Goal: Task Accomplishment & Management: Use online tool/utility

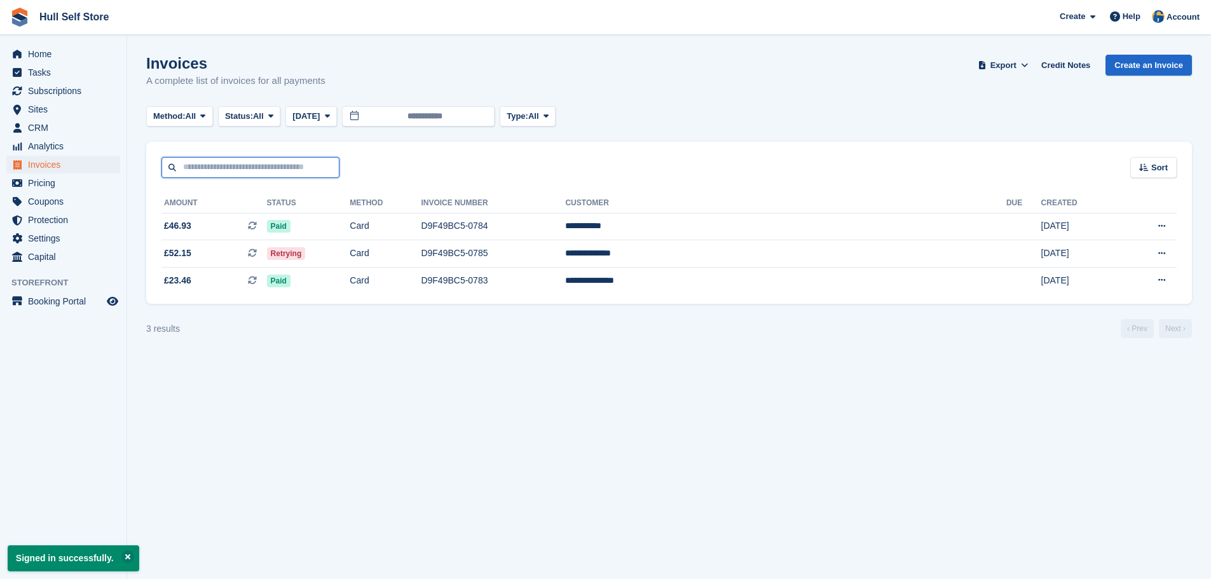
click at [214, 163] on input "text" at bounding box center [250, 167] width 178 height 21
click at [47, 91] on span "Subscriptions" at bounding box center [66, 91] width 76 height 18
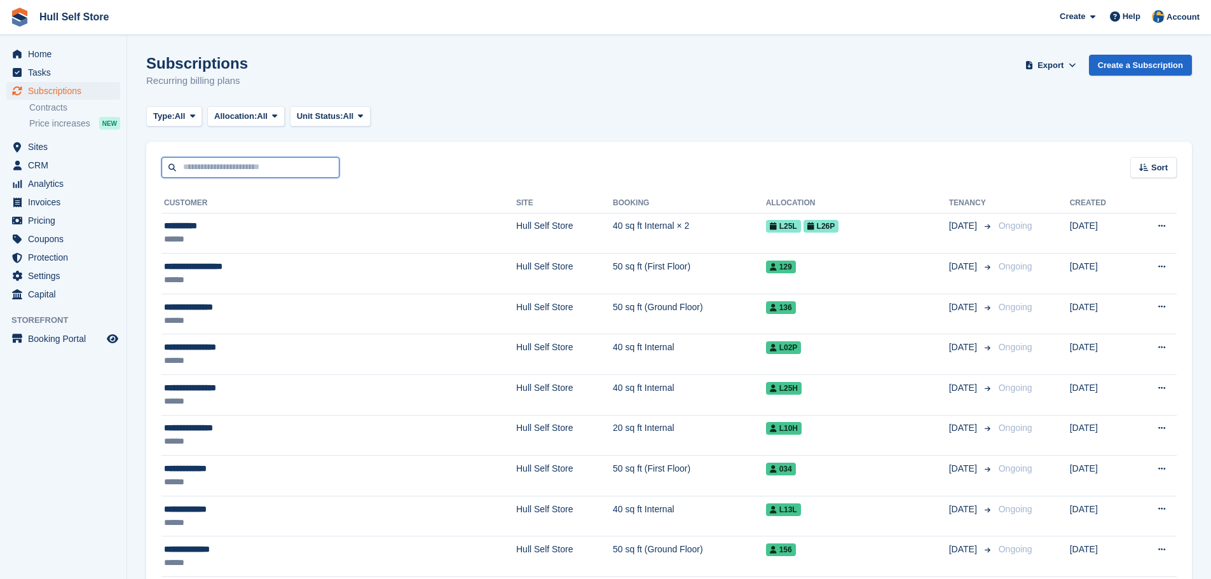
click at [304, 174] on input "text" at bounding box center [250, 167] width 178 height 21
type input "******"
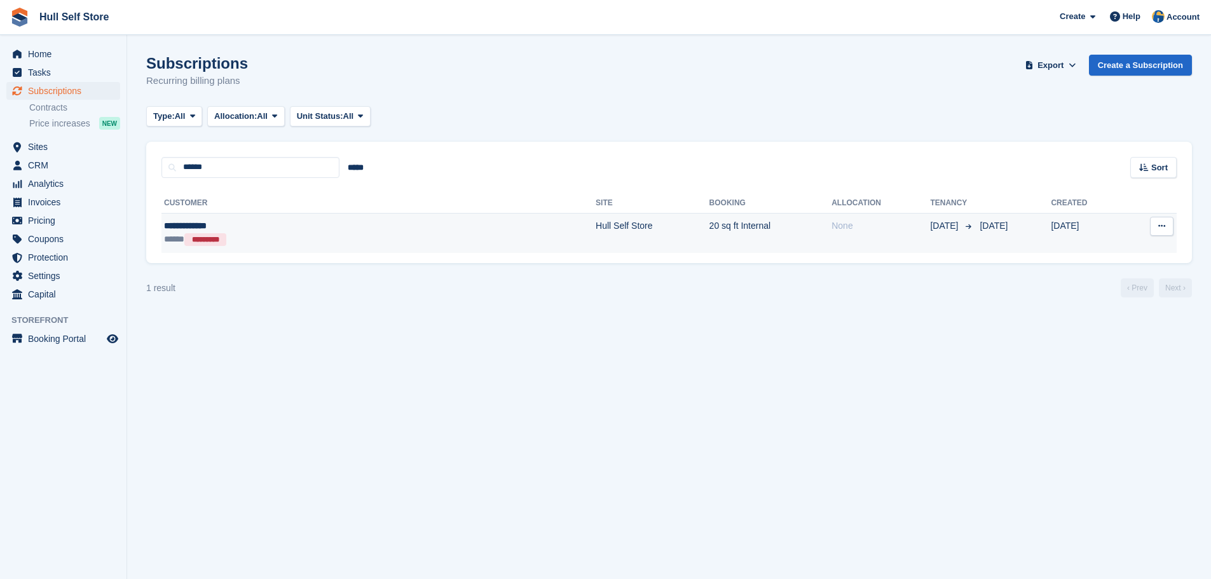
click at [279, 224] on div "**********" at bounding box center [271, 225] width 215 height 13
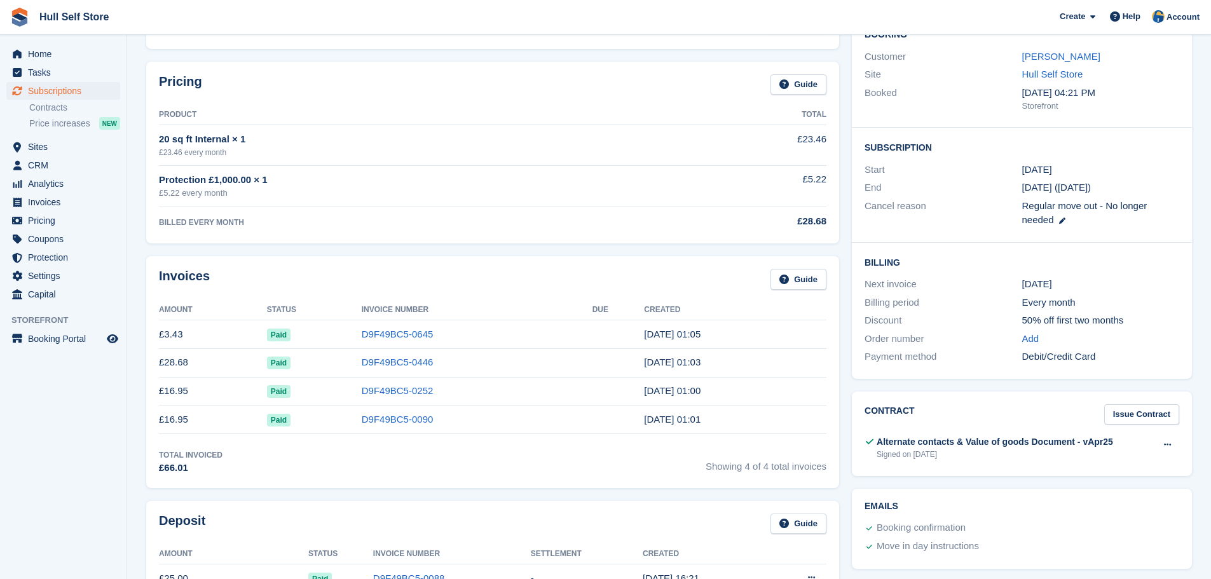
scroll to position [318, 0]
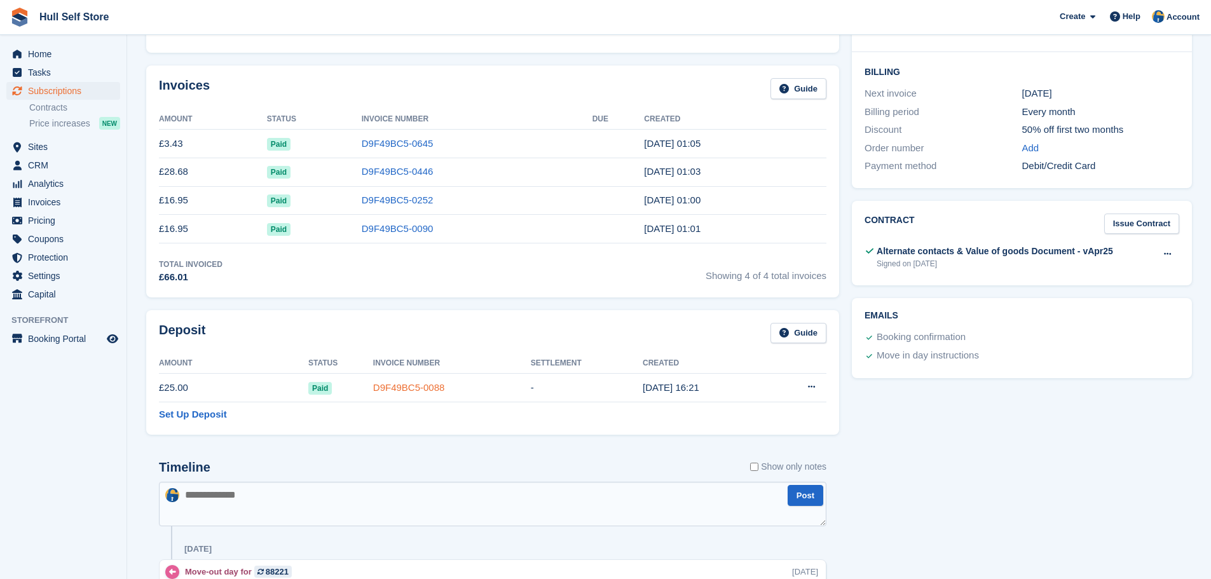
click at [425, 382] on link "D9F49BC5-0088" at bounding box center [409, 387] width 72 height 11
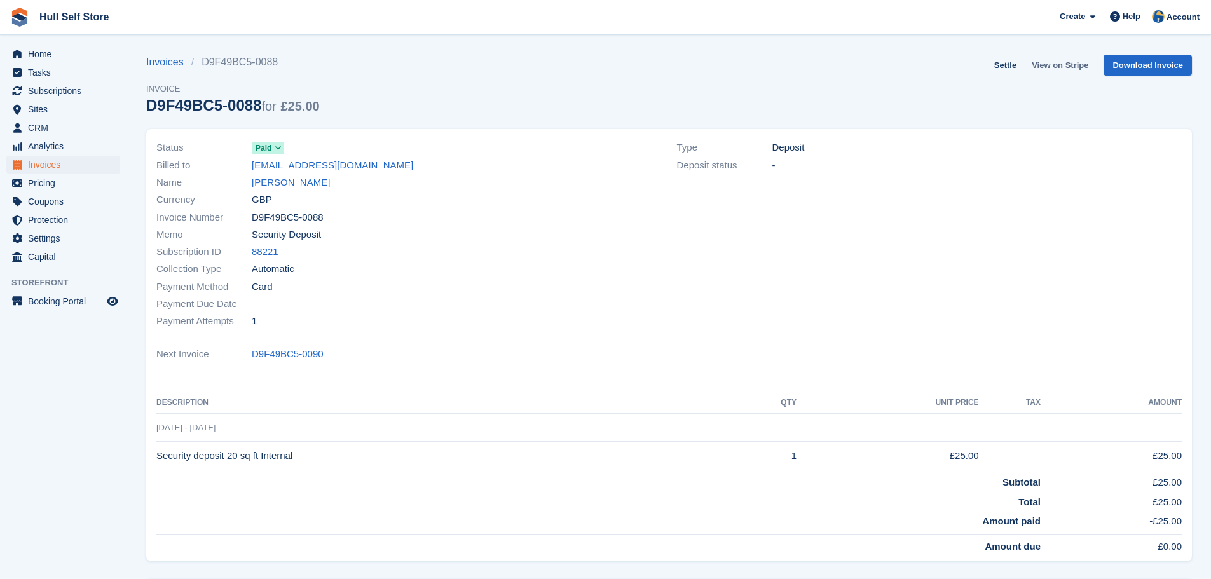
click at [1077, 67] on link "View on Stripe" at bounding box center [1059, 65] width 67 height 21
click at [335, 167] on link "catarinaana632@gmail.com" at bounding box center [332, 165] width 161 height 15
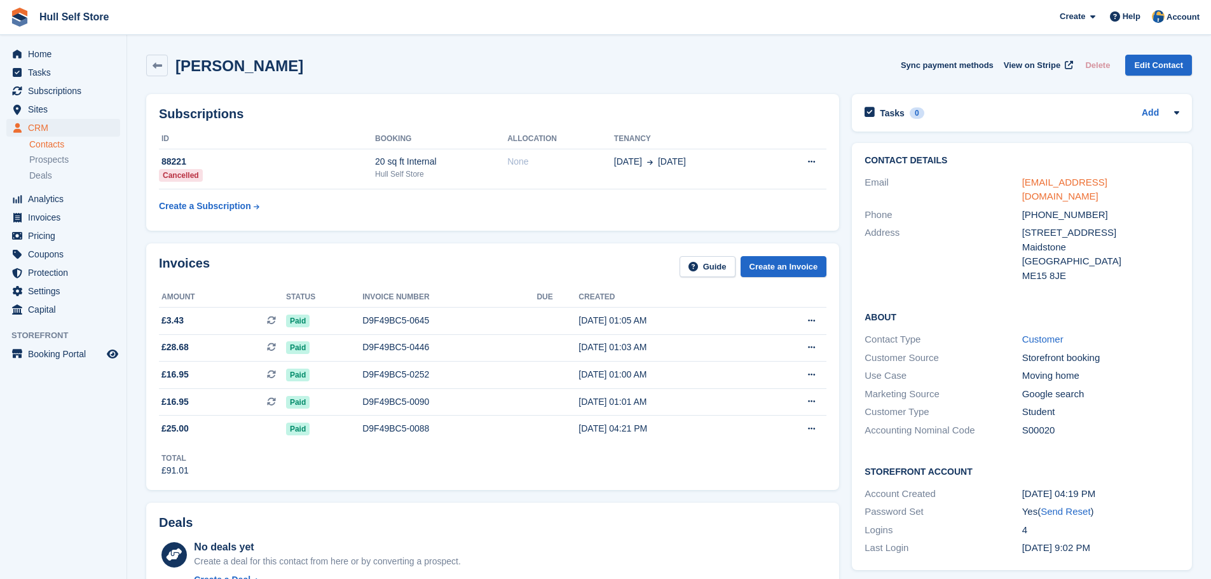
click at [1062, 184] on link "catarinaana632@gmail.com" at bounding box center [1064, 189] width 85 height 25
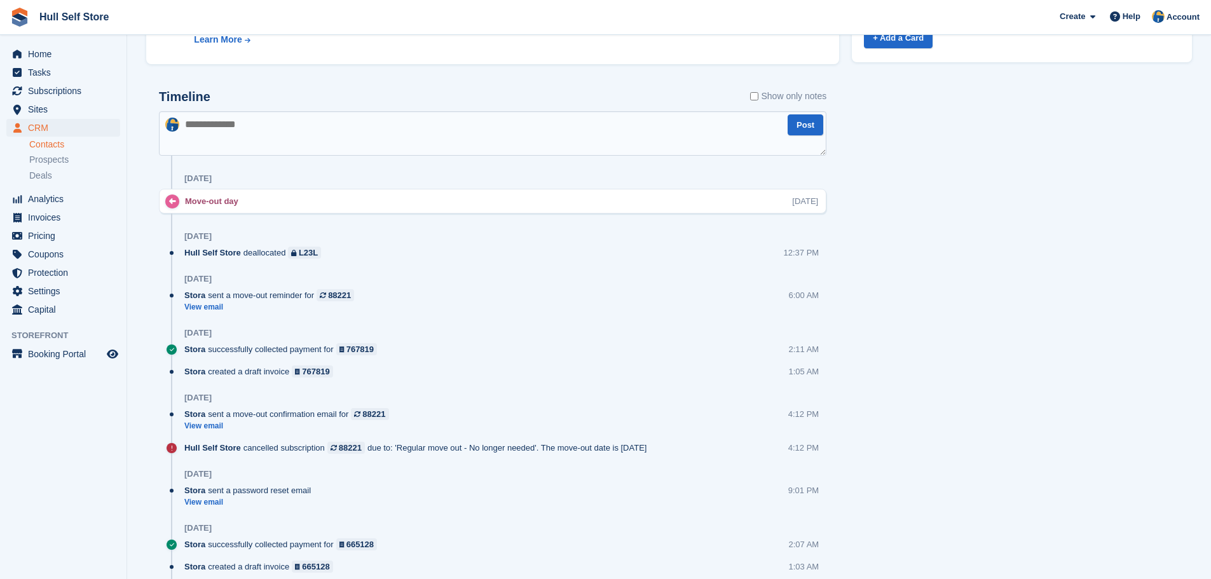
scroll to position [699, 0]
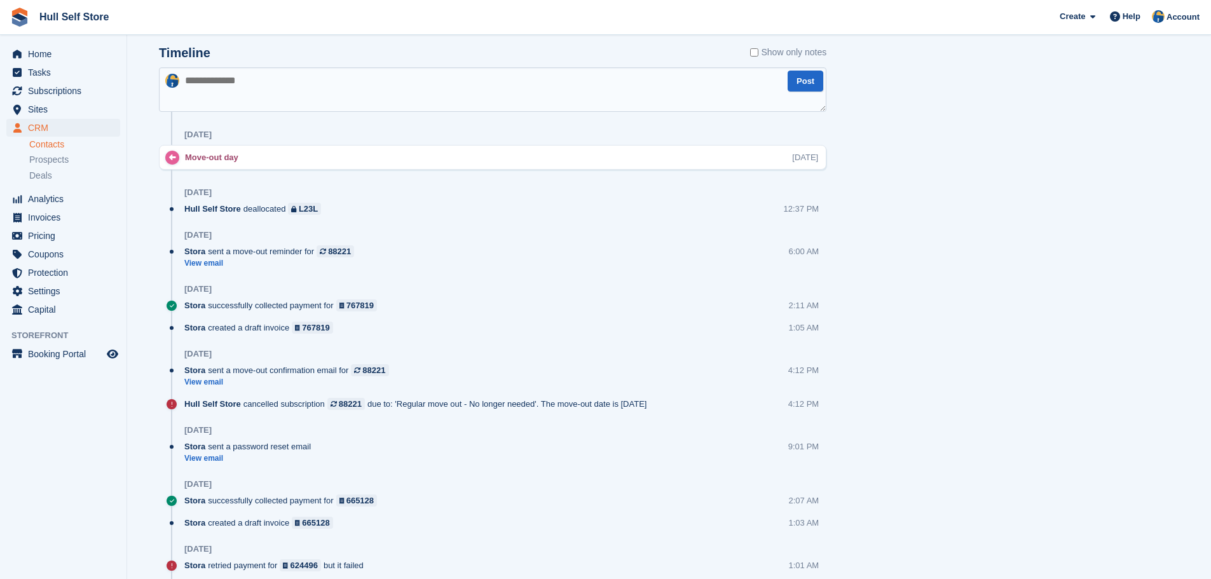
click at [286, 96] on textarea at bounding box center [492, 89] width 667 height 44
type textarea "**********"
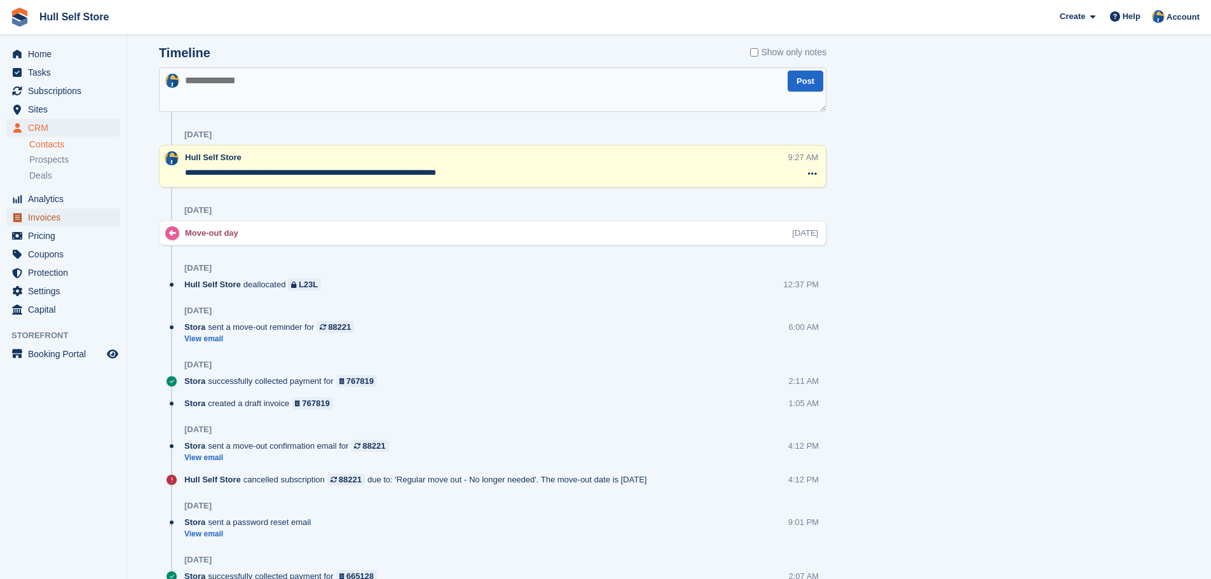
click at [54, 213] on span "Invoices" at bounding box center [66, 217] width 76 height 18
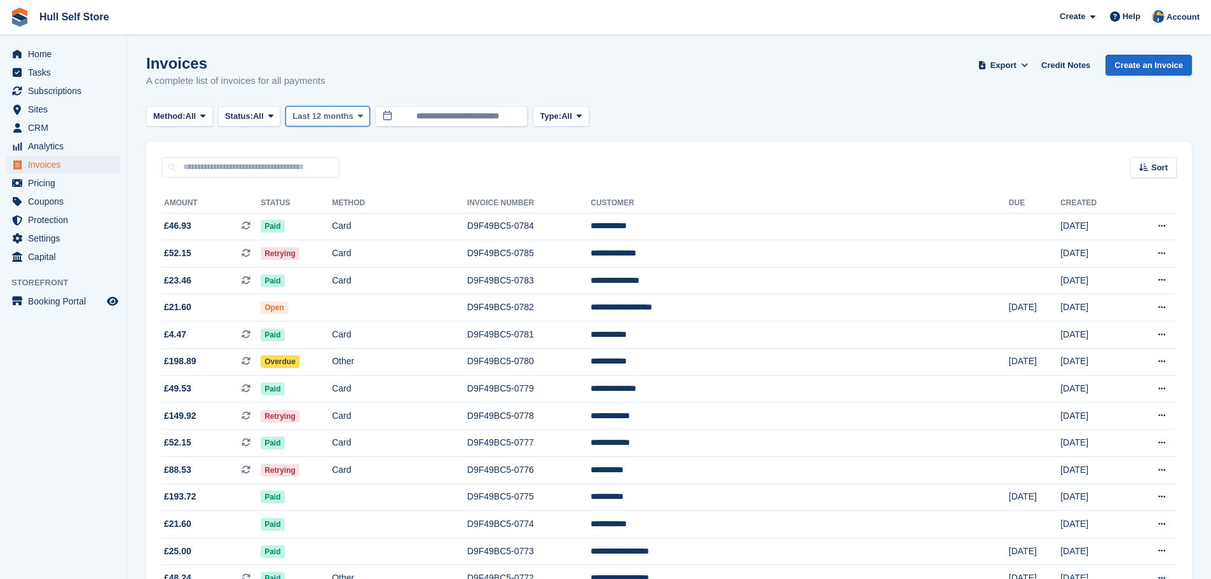
click at [346, 115] on span "Last 12 months" at bounding box center [322, 116] width 60 height 13
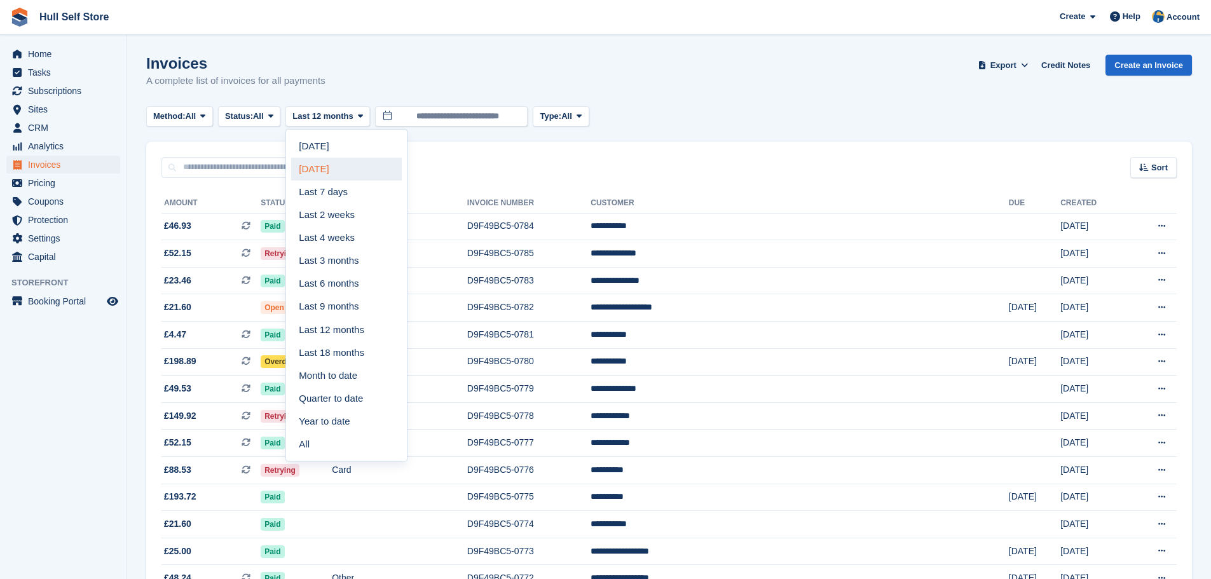
click at [332, 172] on link "[DATE]" at bounding box center [346, 169] width 111 height 23
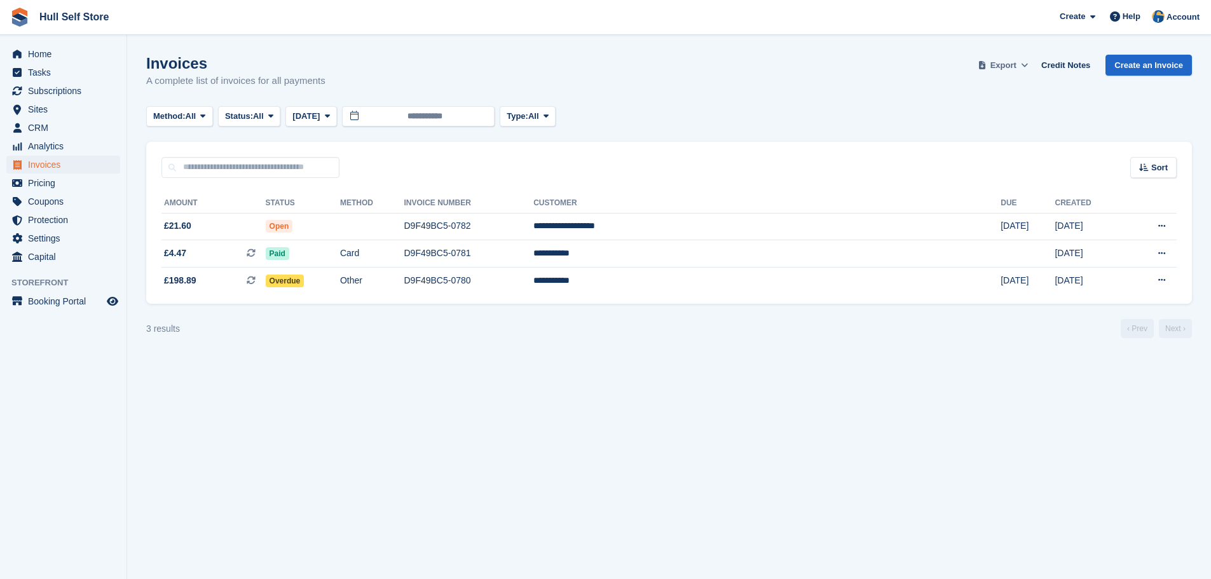
click at [1002, 59] on span "Export" at bounding box center [1003, 65] width 26 height 13
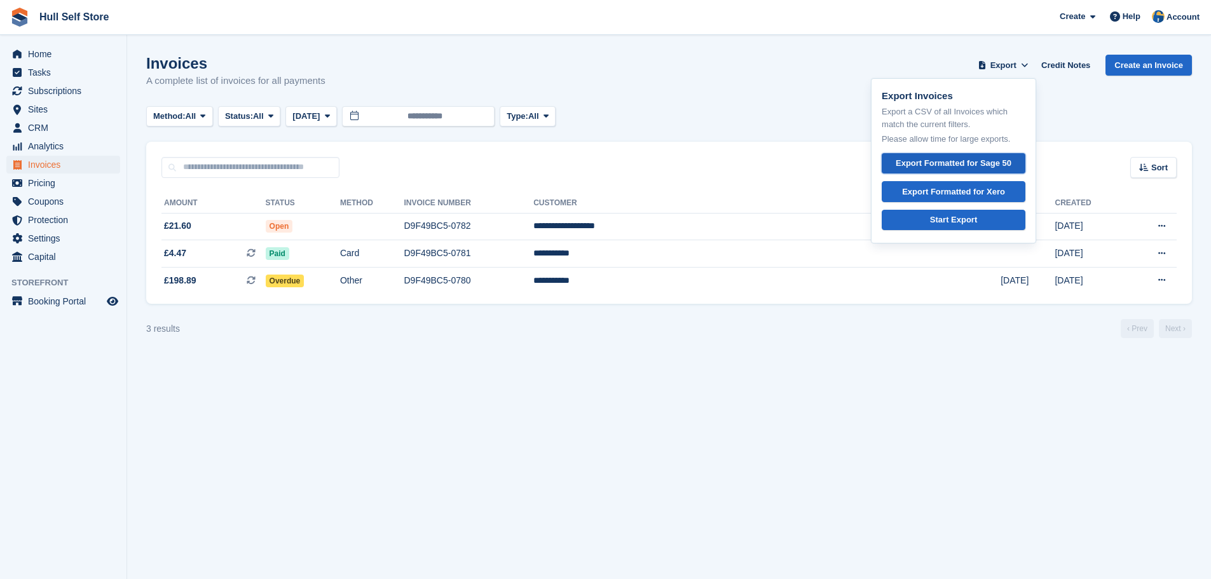
click at [953, 160] on div "Export Formatted for Sage 50" at bounding box center [953, 163] width 116 height 13
click at [74, 393] on aside "Home Tasks Subscriptions Subscriptions Subscriptions Contracts Price increases …" at bounding box center [63, 292] width 126 height 515
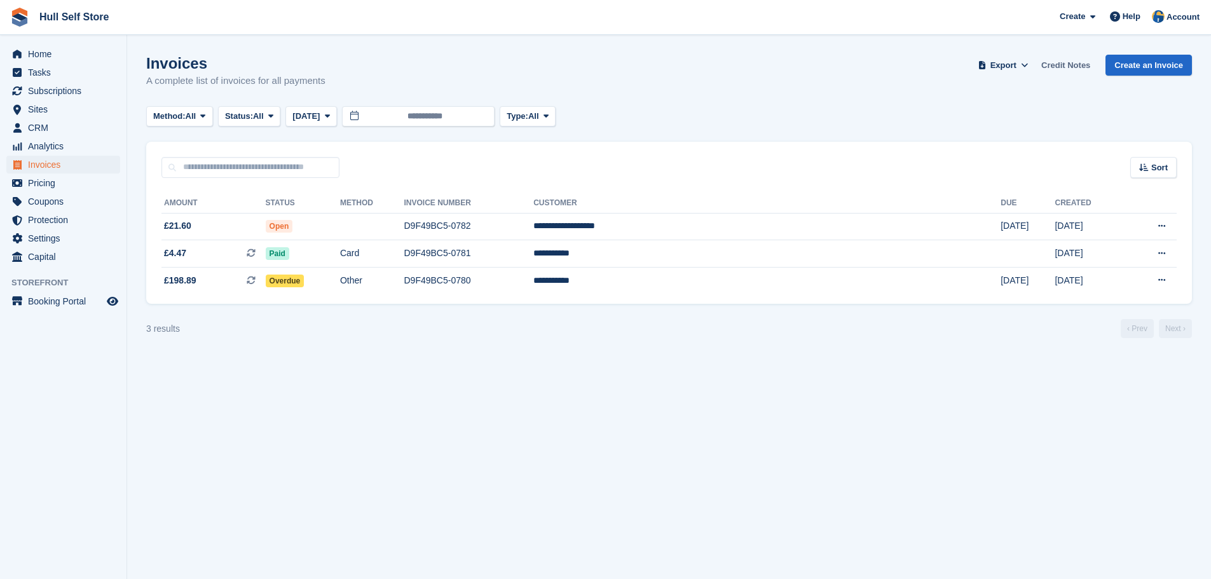
click at [1059, 65] on link "Credit Notes" at bounding box center [1065, 65] width 59 height 21
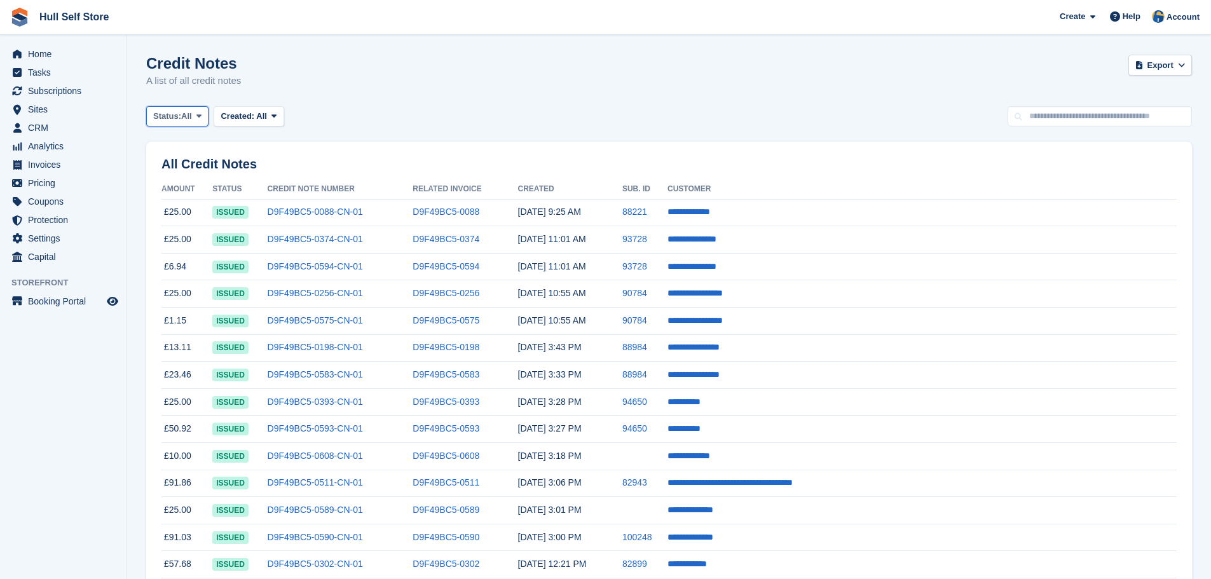
click at [203, 116] on span at bounding box center [199, 116] width 10 height 10
click at [258, 116] on span "All" at bounding box center [261, 116] width 11 height 10
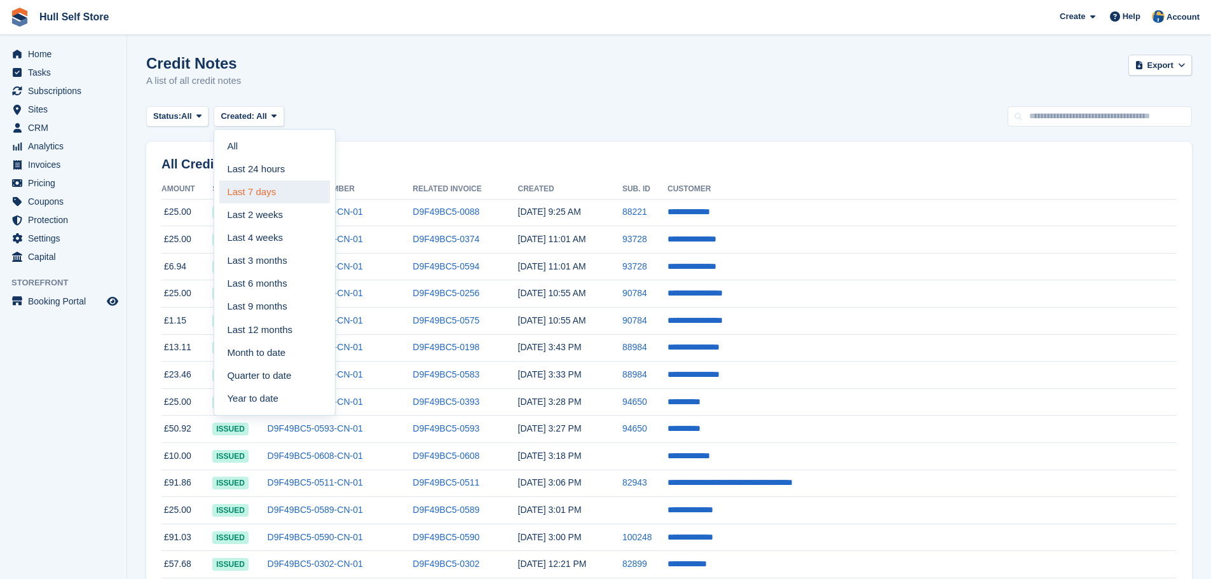
click at [262, 193] on link "Last 7 days" at bounding box center [274, 191] width 111 height 23
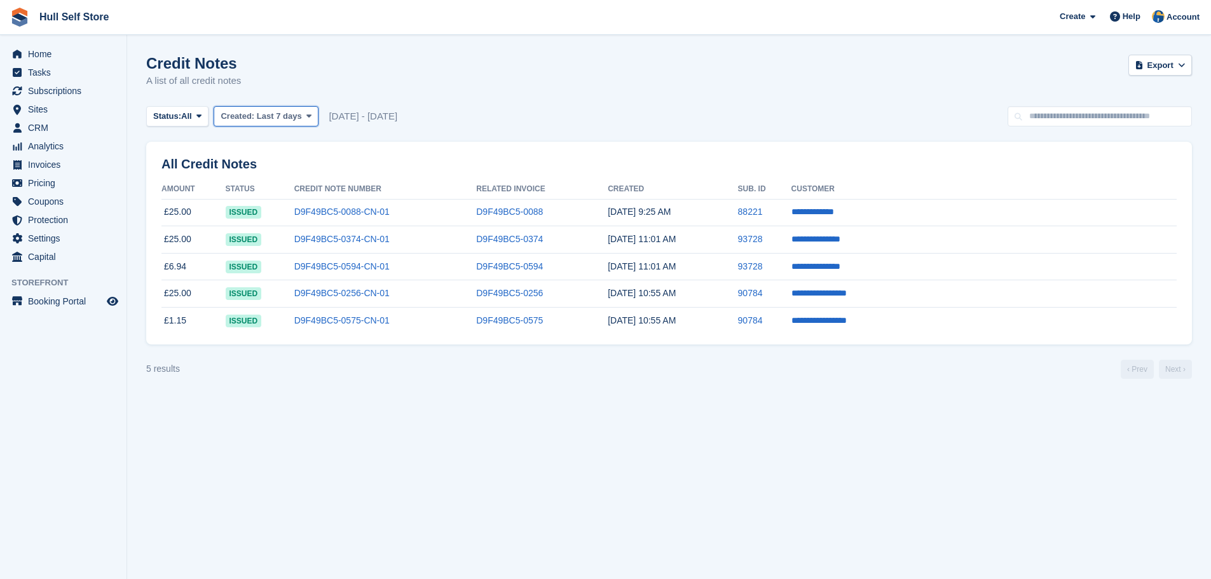
click at [257, 111] on span "Last 7 days" at bounding box center [279, 116] width 45 height 10
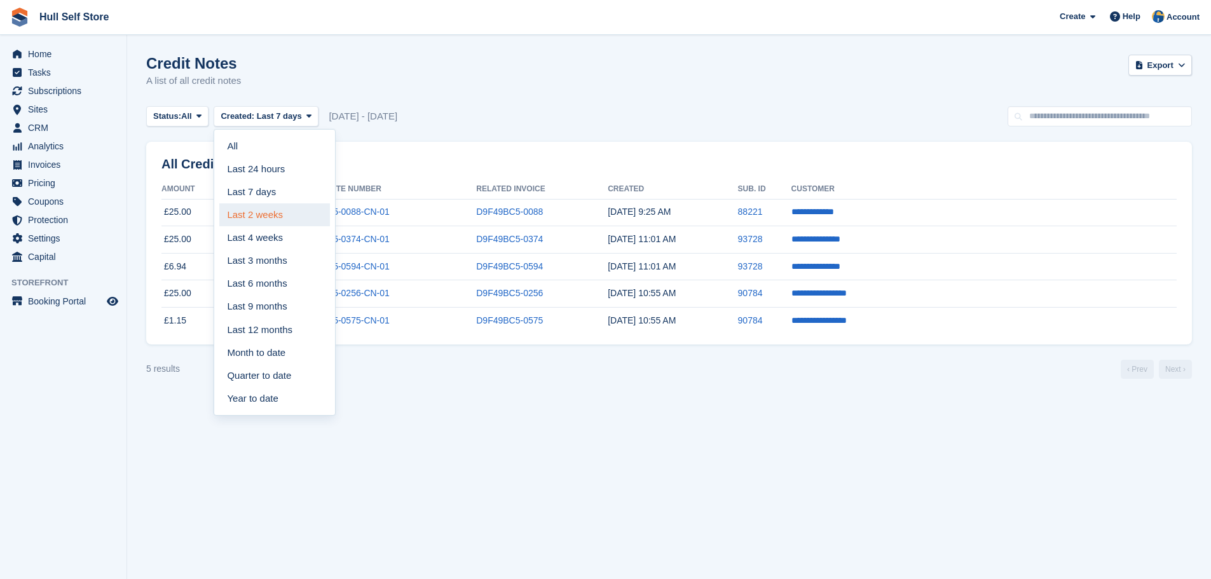
click at [249, 224] on link "Last 2 weeks" at bounding box center [274, 214] width 111 height 23
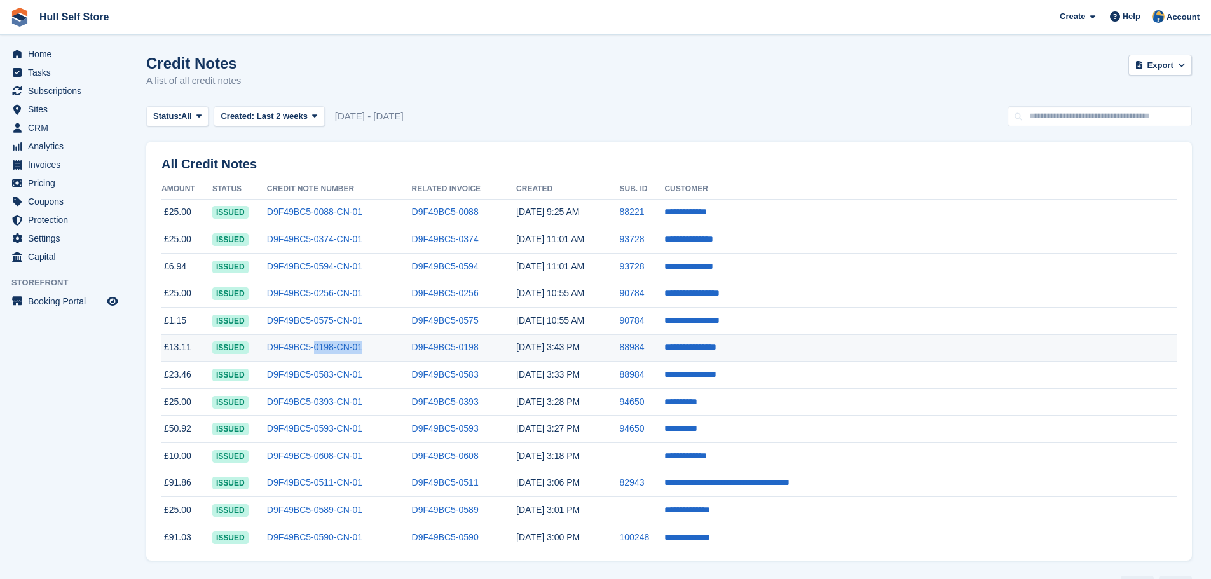
drag, startPoint x: 452, startPoint y: 355, endPoint x: 351, endPoint y: 354, distance: 101.7
click at [351, 354] on td "D9F49BC5-0198-CN-01" at bounding box center [339, 347] width 145 height 27
copy link "0198-CN-01"
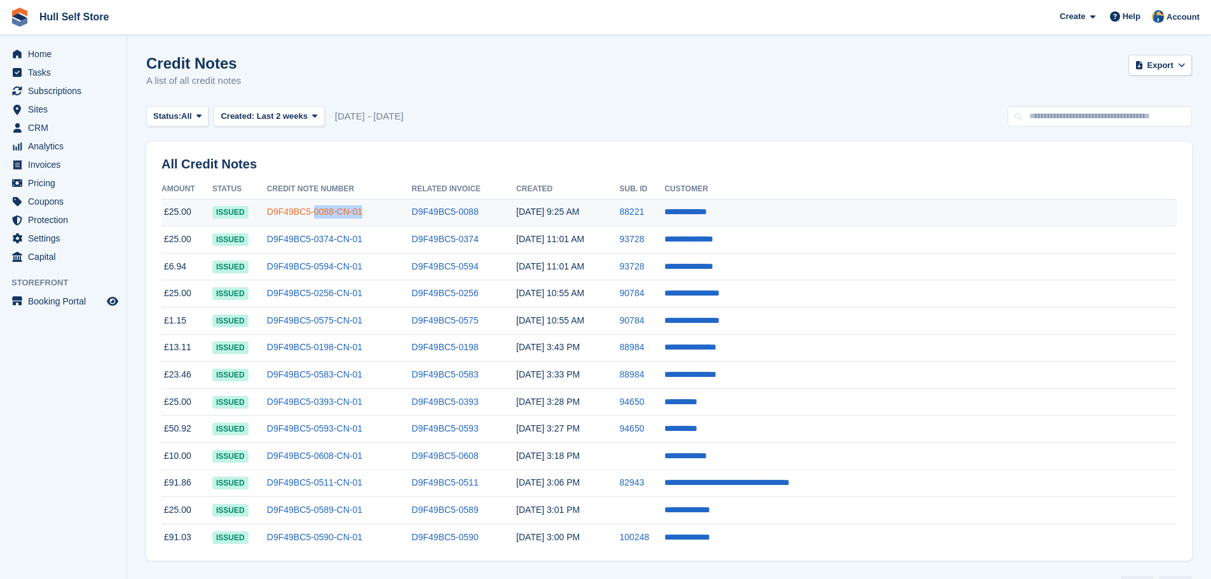
drag, startPoint x: 418, startPoint y: 212, endPoint x: 349, endPoint y: 210, distance: 69.3
click at [349, 210] on td "D9F49BC5-0088-CN-01" at bounding box center [339, 212] width 145 height 27
copy link "0088-CN-01"
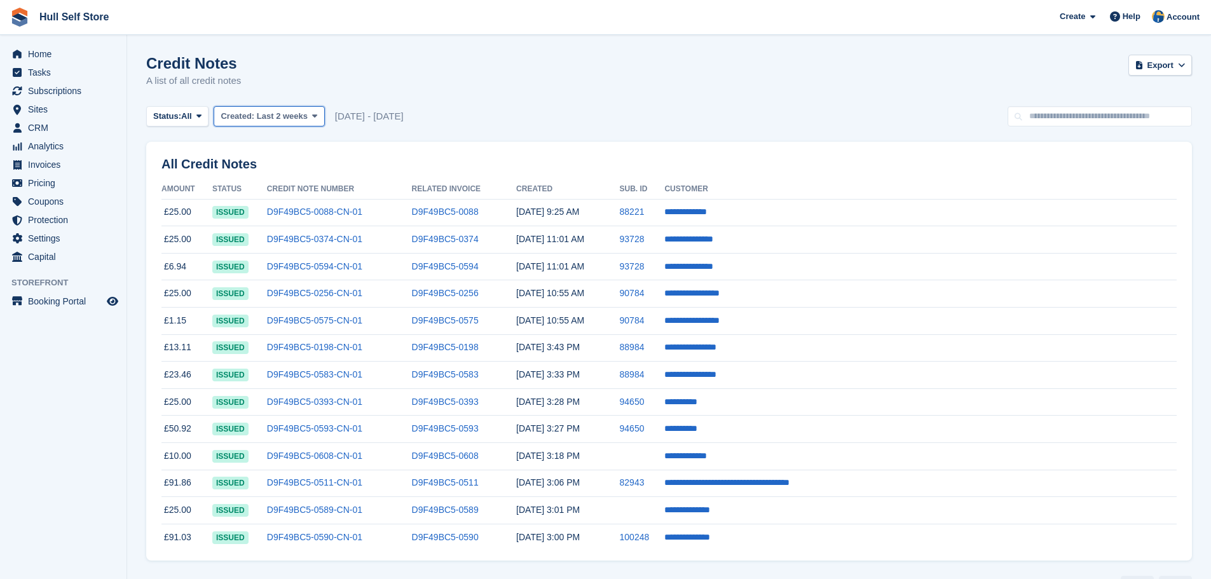
click at [249, 114] on span "Created:" at bounding box center [238, 116] width 34 height 10
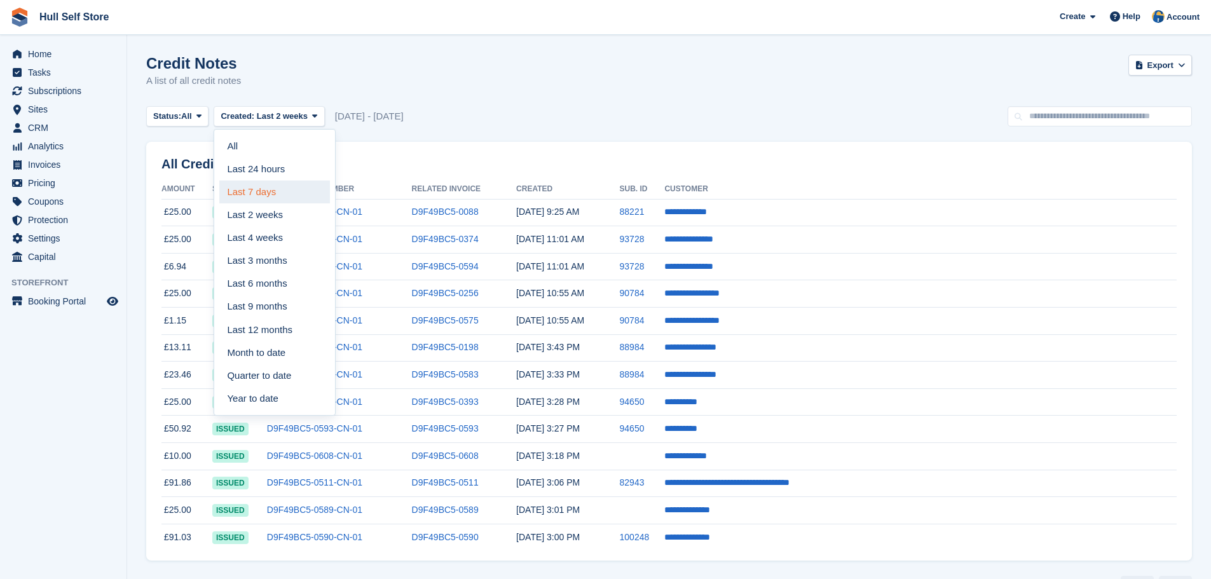
click at [251, 193] on link "Last 7 days" at bounding box center [274, 191] width 111 height 23
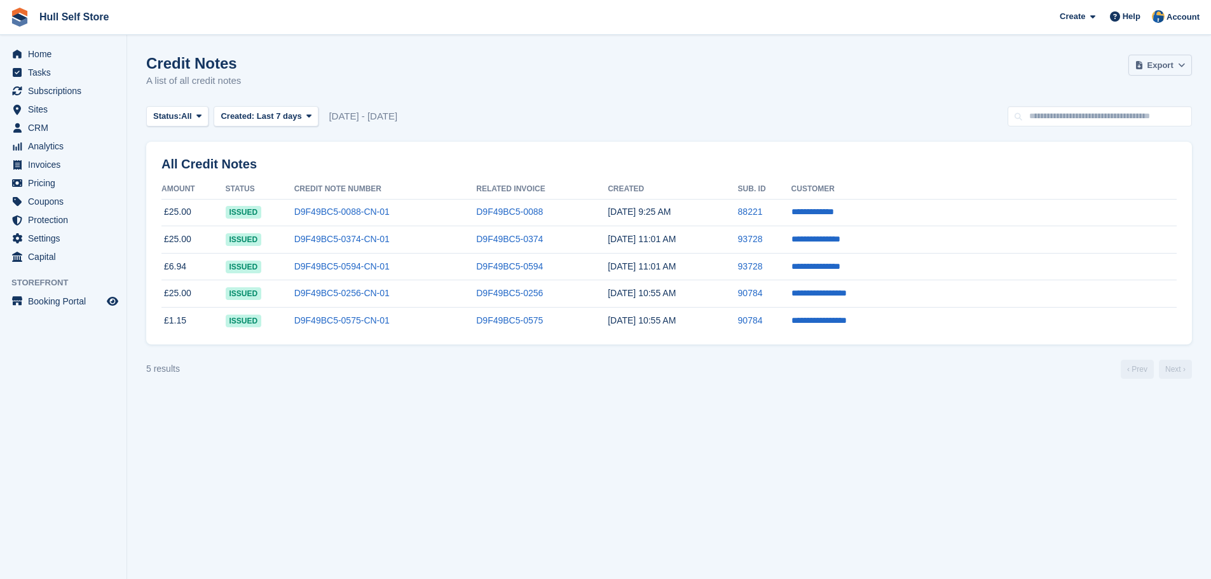
click at [1151, 67] on span "Export" at bounding box center [1160, 65] width 26 height 13
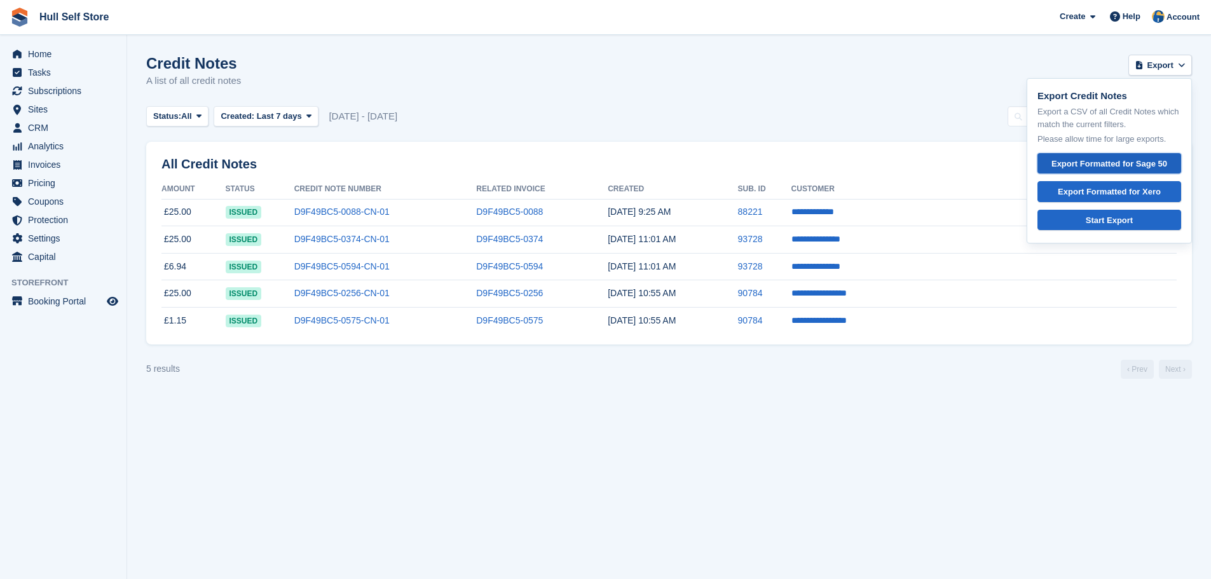
click at [1063, 161] on div "Export Formatted for Sage 50" at bounding box center [1109, 164] width 122 height 13
click at [64, 165] on span "Invoices" at bounding box center [66, 165] width 76 height 18
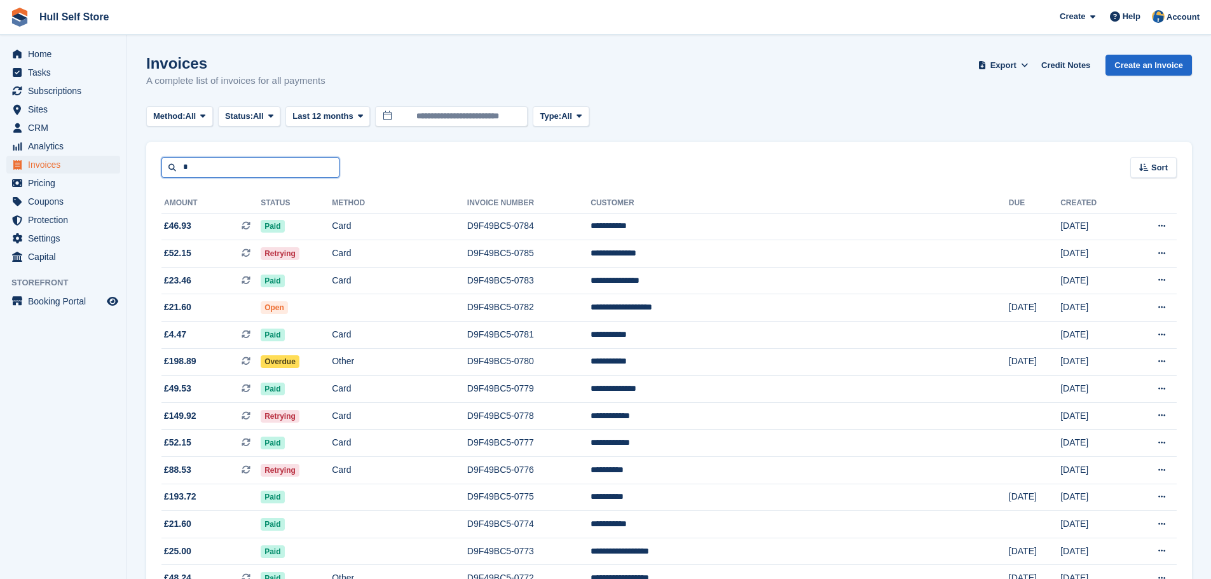
click at [271, 167] on input "*" at bounding box center [250, 167] width 178 height 21
type input "******"
